Goal: Transaction & Acquisition: Purchase product/service

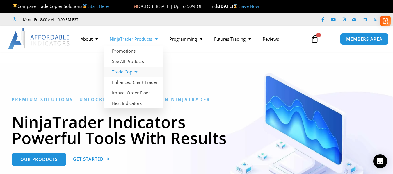
click at [126, 70] on link "Trade Copier" at bounding box center [134, 72] width 60 height 10
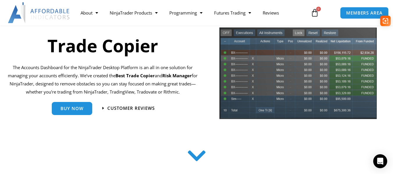
scroll to position [58, 0]
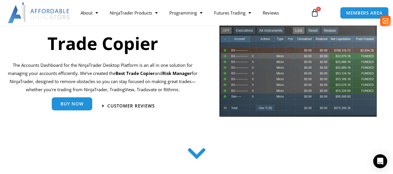
click at [75, 104] on span "Buy Now" at bounding box center [72, 104] width 23 height 4
